Goal: Task Accomplishment & Management: Use online tool/utility

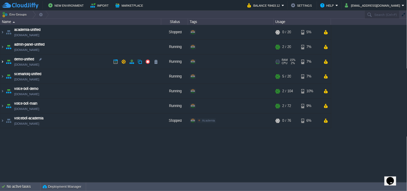
click at [2, 60] on img at bounding box center [2, 62] width 4 height 15
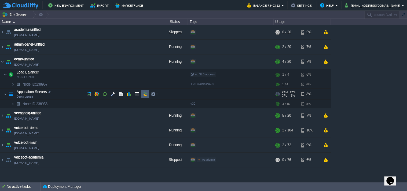
click at [144, 95] on button "button" at bounding box center [145, 94] width 5 height 5
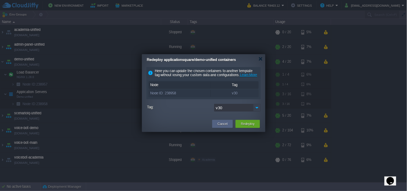
click at [256, 112] on img at bounding box center [258, 108] width 8 height 8
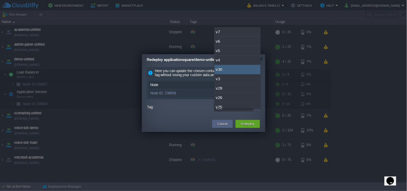
scroll to position [30, 0]
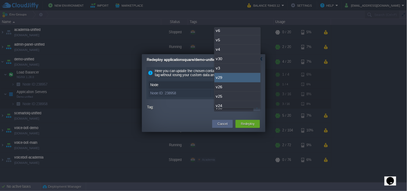
click at [238, 80] on div "v29" at bounding box center [238, 77] width 46 height 9
type input "v29"
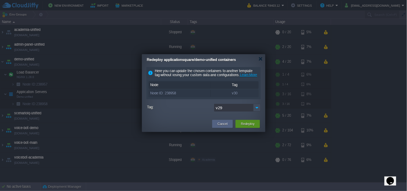
click at [245, 127] on button "Redeploy" at bounding box center [248, 123] width 14 height 5
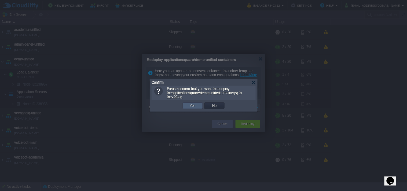
click at [197, 108] on button "Yes" at bounding box center [193, 105] width 9 height 5
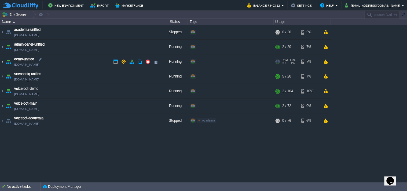
click at [2, 62] on img at bounding box center [2, 62] width 4 height 15
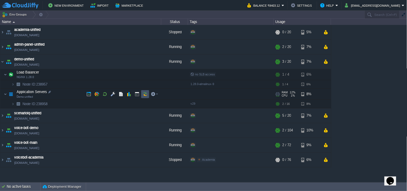
click at [144, 93] on button "button" at bounding box center [145, 94] width 5 height 5
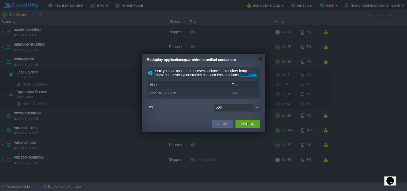
click at [256, 112] on img at bounding box center [258, 108] width 8 height 8
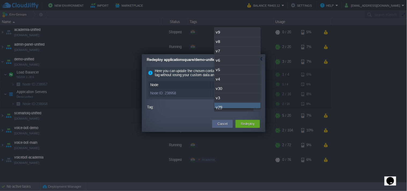
scroll to position [4, 0]
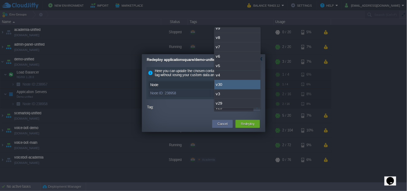
click at [226, 84] on div "v30" at bounding box center [238, 84] width 46 height 9
type input "v30"
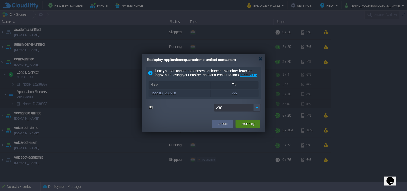
click at [240, 128] on div "Redeploy" at bounding box center [248, 124] width 16 height 8
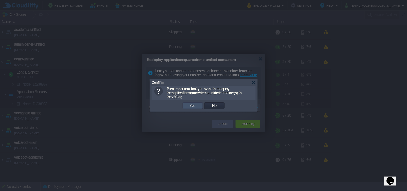
click at [189, 106] on button "Yes" at bounding box center [193, 105] width 9 height 5
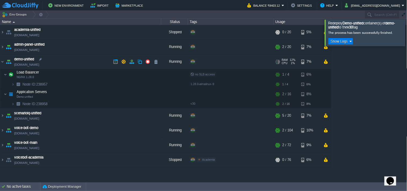
drag, startPoint x: 41, startPoint y: 65, endPoint x: 84, endPoint y: 101, distance: 56.8
click at [39, 64] on link "[DOMAIN_NAME]" at bounding box center [26, 64] width 25 height 5
